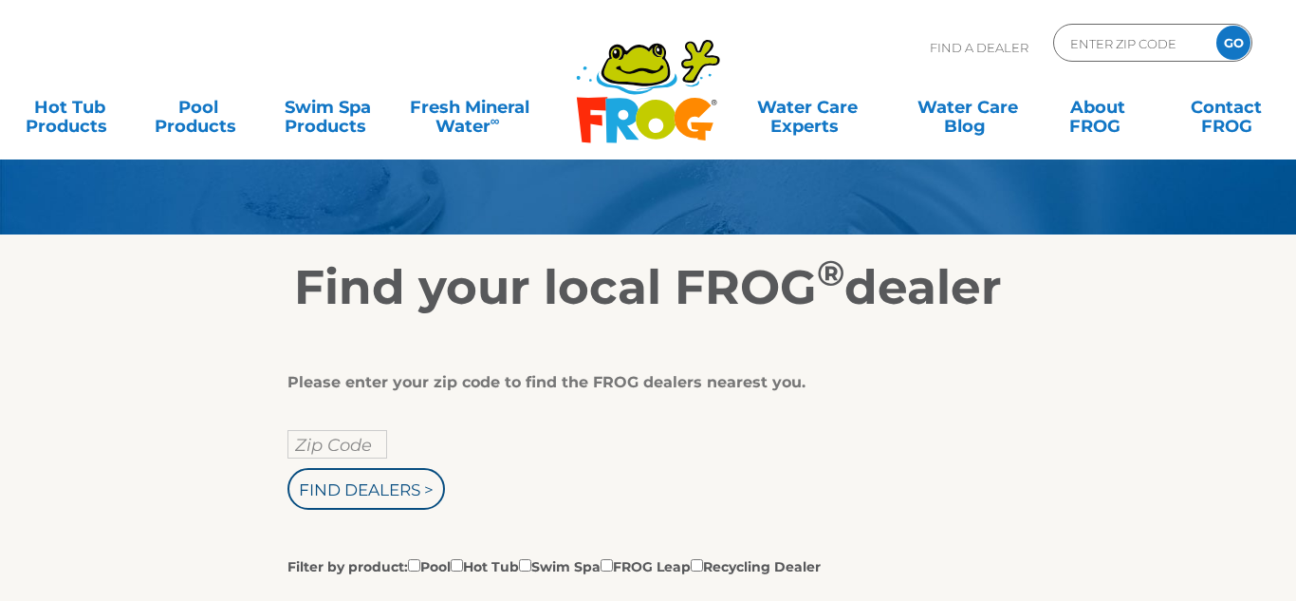
scroll to position [152, 0]
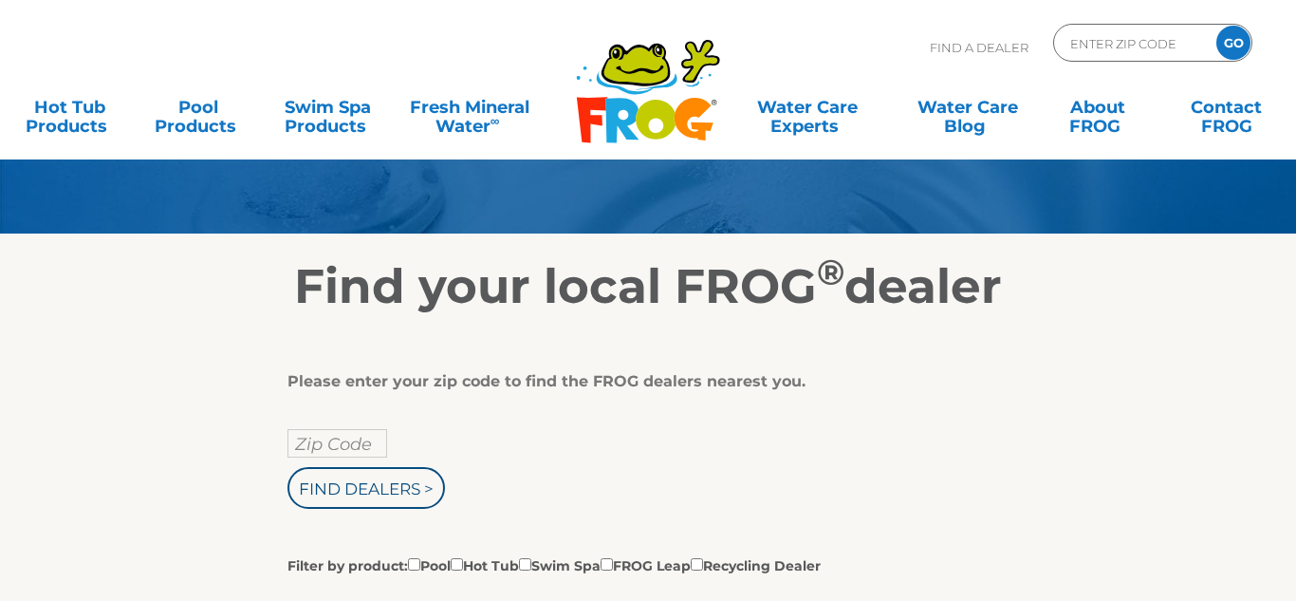
click at [301, 445] on input "Zip Code" at bounding box center [338, 443] width 100 height 28
type input "72315"
click at [331, 480] on input "Find Dealers >" at bounding box center [367, 488] width 158 height 42
click at [393, 487] on input "Find Dealers >" at bounding box center [367, 488] width 158 height 42
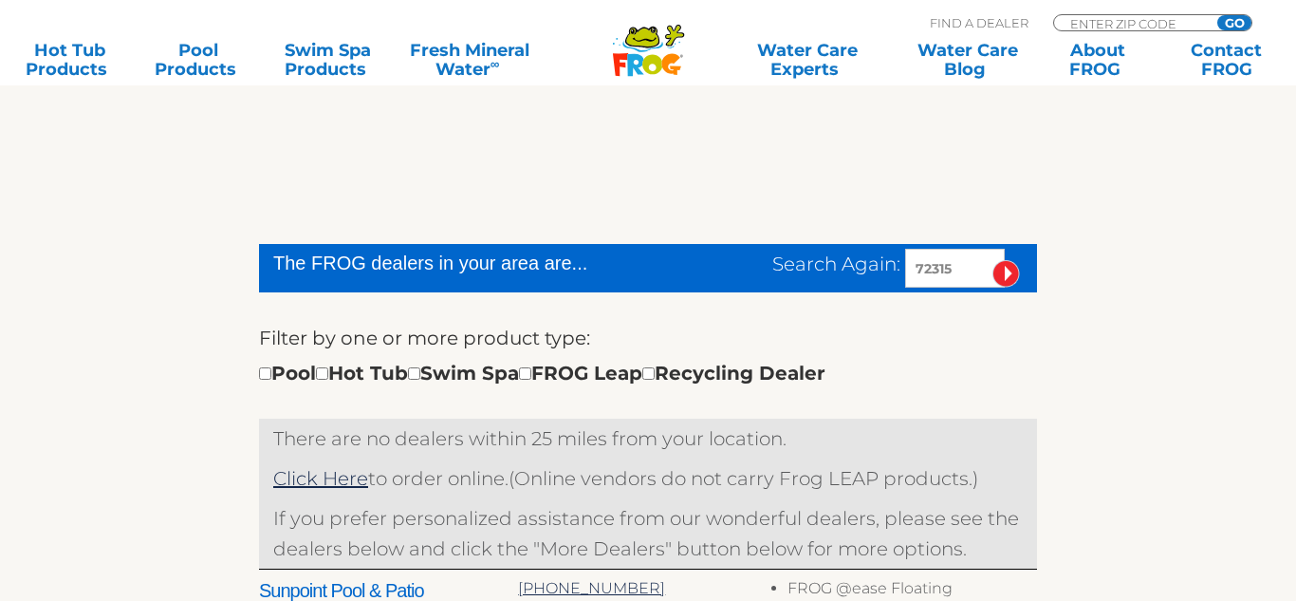
scroll to position [455, 0]
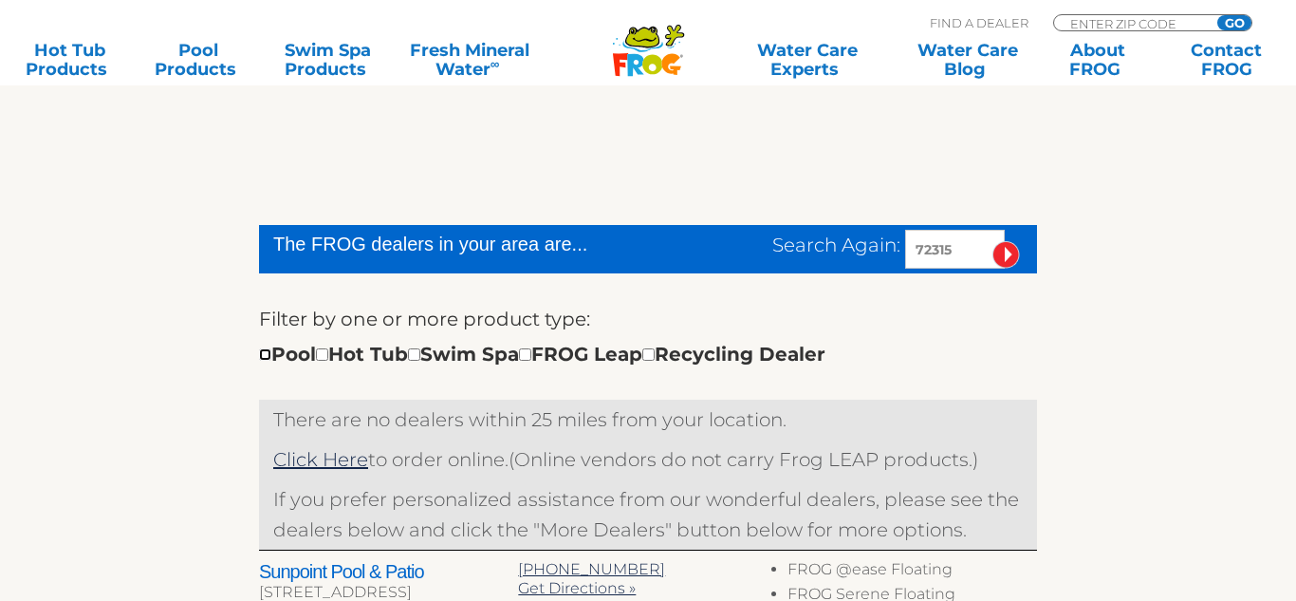
click at [262, 356] on input "checkbox" at bounding box center [265, 354] width 12 height 12
checkbox input "true"
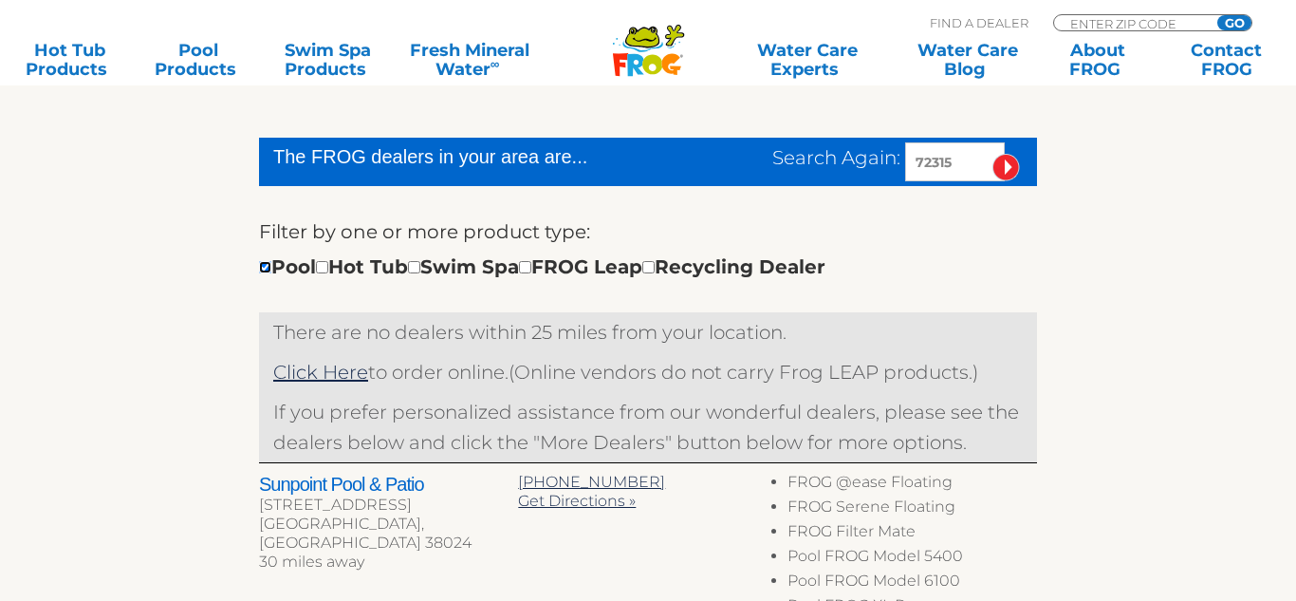
scroll to position [630, 0]
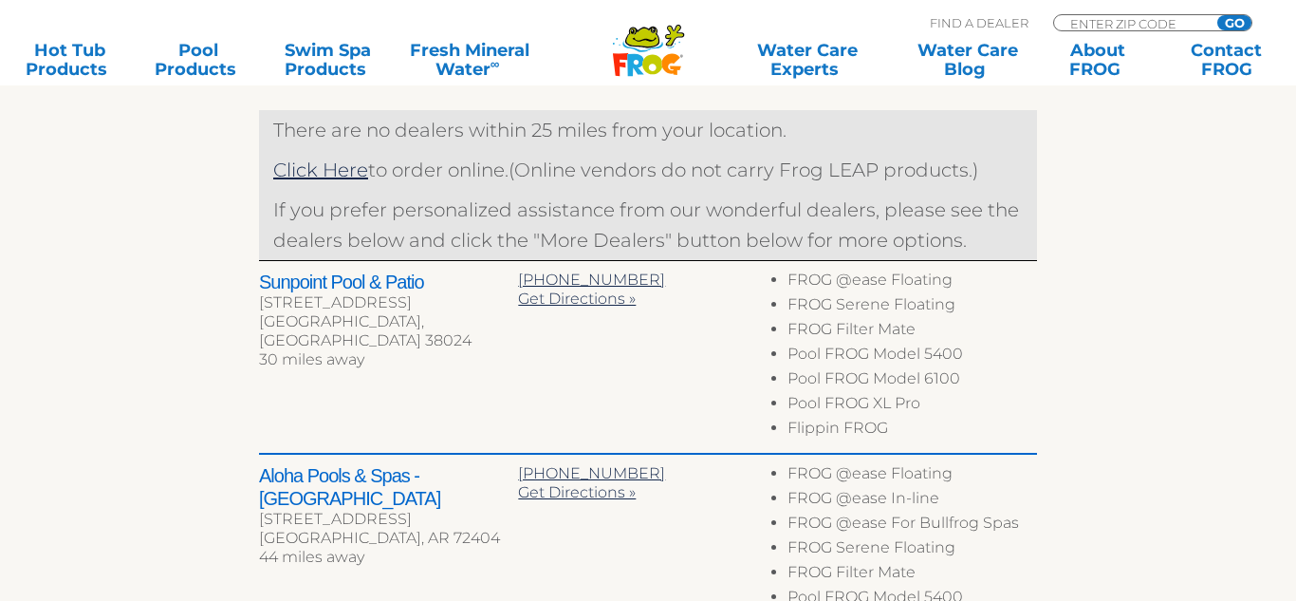
scroll to position [794, 0]
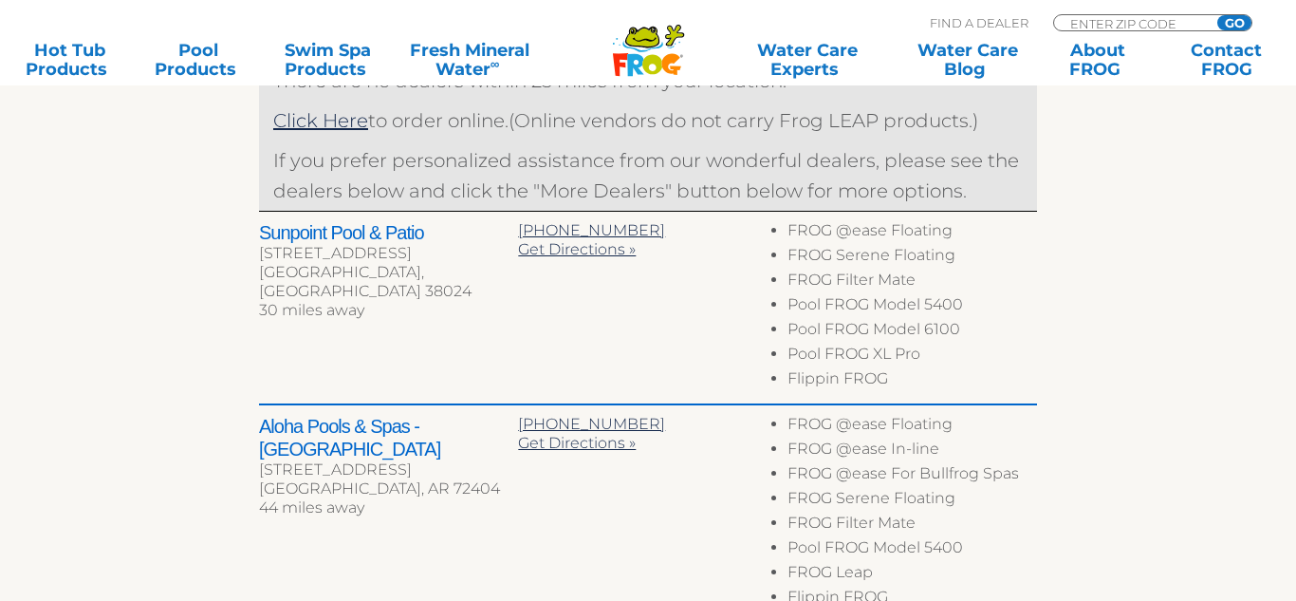
click at [325, 430] on h2 "Aloha Pools & Spas - [GEOGRAPHIC_DATA]" at bounding box center [388, 438] width 259 height 46
